Goal: Task Accomplishment & Management: Manage account settings

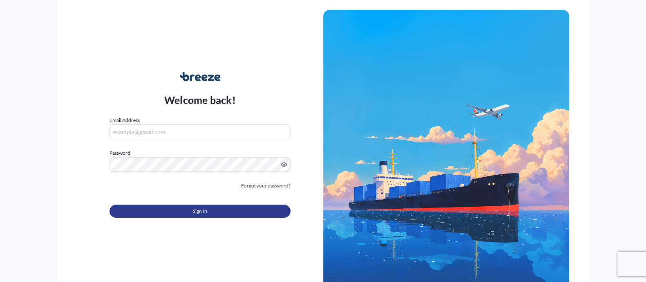
type input "[EMAIL_ADDRESS][DOMAIN_NAME]"
click at [151, 206] on button "Sign In" at bounding box center [200, 210] width 181 height 13
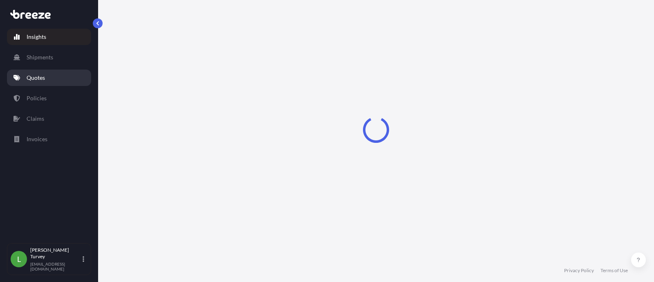
click at [57, 74] on link "Quotes" at bounding box center [49, 77] width 84 height 16
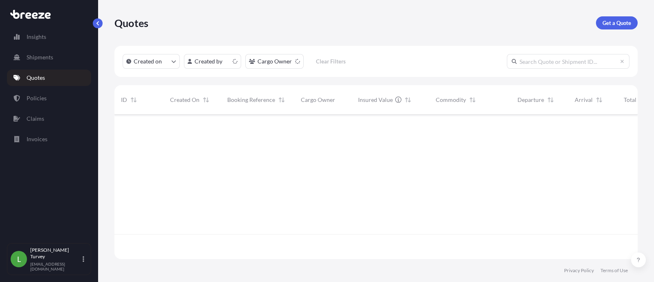
scroll to position [141, 515]
click at [211, 64] on html "Insights Shipments Quotes Policies Claims Invoices L [PERSON_NAME] [EMAIL_ADDRE…" at bounding box center [327, 141] width 654 height 282
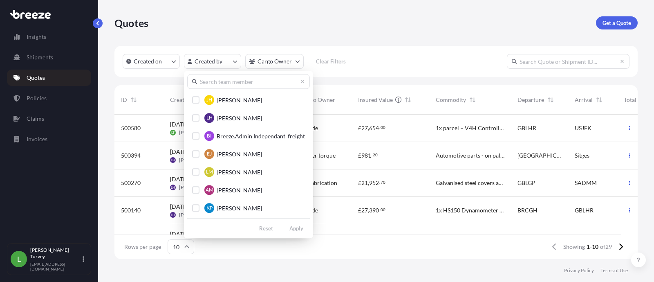
scroll to position [92, 0]
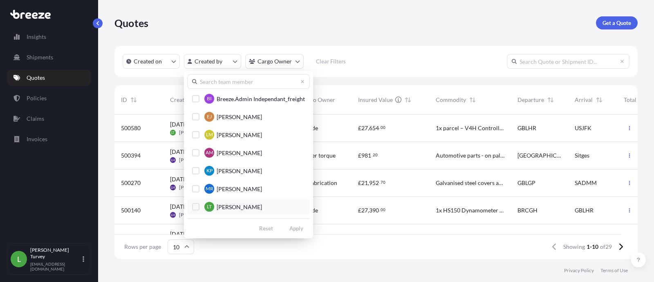
click at [245, 205] on button "LT [PERSON_NAME]" at bounding box center [248, 206] width 123 height 16
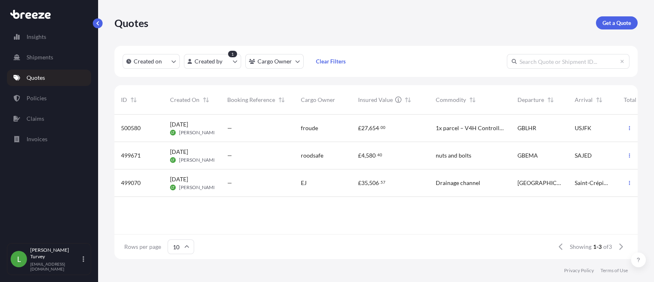
click at [293, 126] on div "—" at bounding box center [258, 127] width 74 height 27
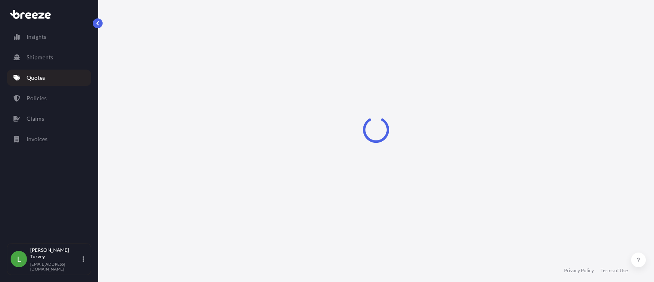
select select "Road"
select select "Air"
select select "Road"
select select "1"
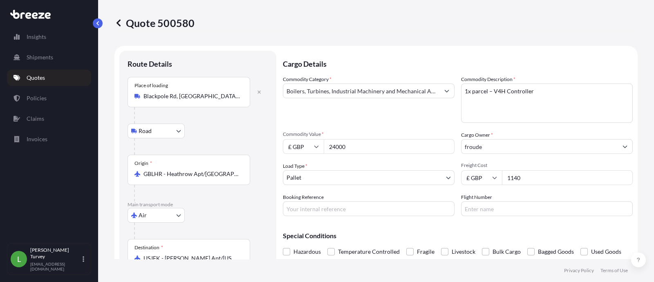
drag, startPoint x: 374, startPoint y: 144, endPoint x: 279, endPoint y: 164, distance: 96.6
click at [279, 164] on form "Route Details Place of loading [GEOGRAPHIC_DATA] Road Road Rail Origin * GBLHR …" at bounding box center [375, 203] width 523 height 314
paste input "number"
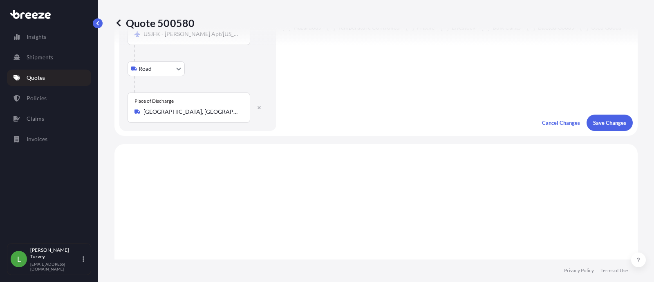
scroll to position [272, 0]
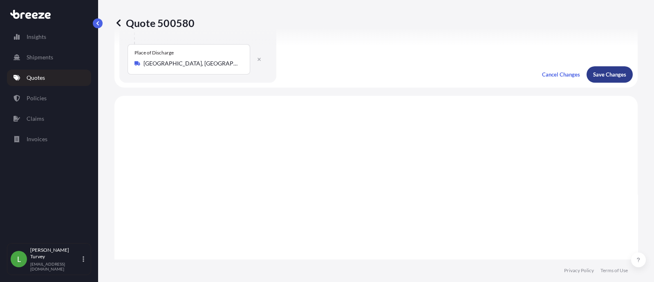
type input "12000"
click at [597, 71] on p "Save Changes" at bounding box center [609, 74] width 33 height 8
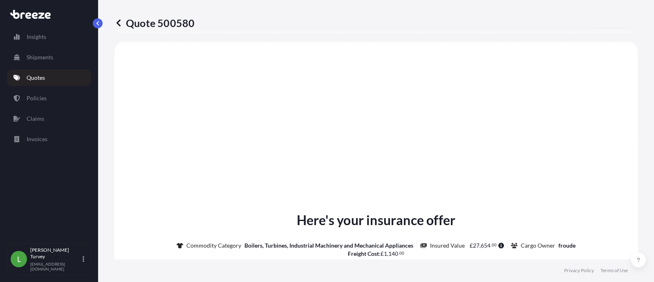
scroll to position [0, 0]
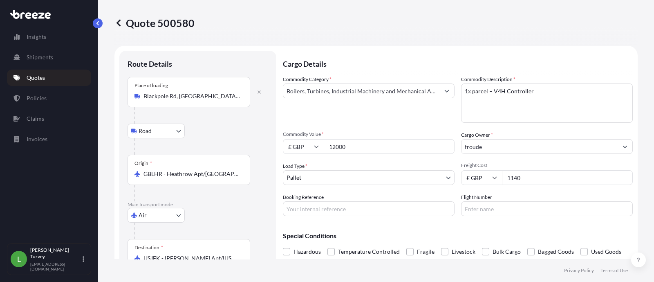
select select "Road"
select select "Air"
select select "Road"
select select "1"
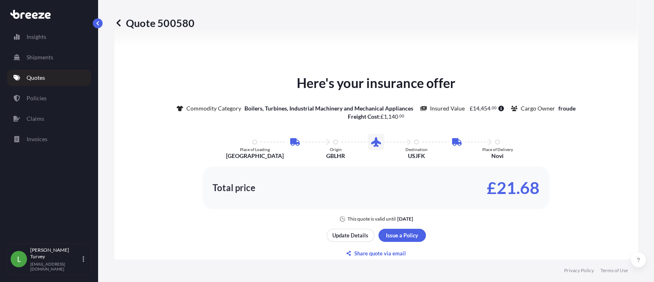
scroll to position [477, 0]
